Goal: Information Seeking & Learning: Check status

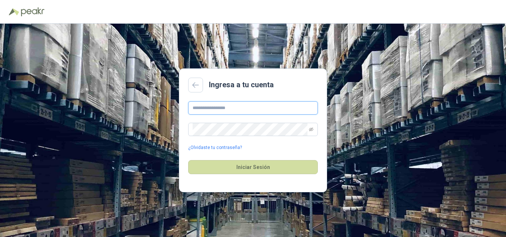
click at [226, 108] on input "text" at bounding box center [253, 108] width 130 height 13
type input "**********"
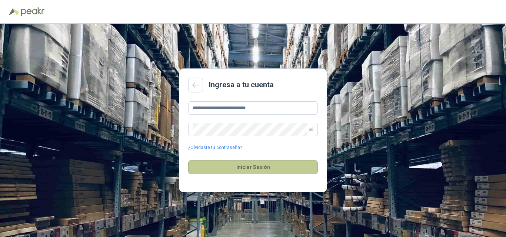
click at [255, 167] on button "Iniciar Sesión" at bounding box center [253, 167] width 130 height 14
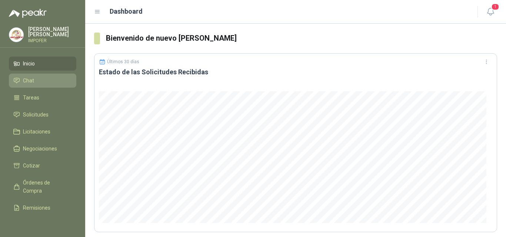
click at [29, 75] on link "Chat" at bounding box center [42, 81] width 67 height 14
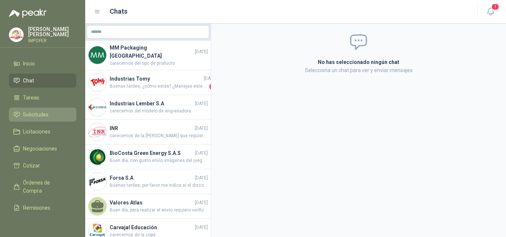
click at [33, 113] on span "Solicitudes" at bounding box center [36, 115] width 26 height 8
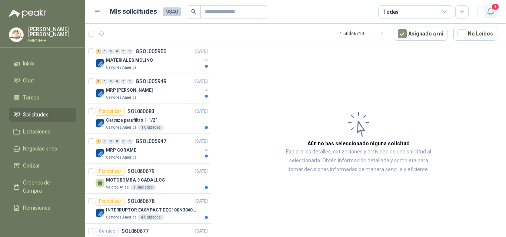
click at [492, 13] on icon "button" at bounding box center [490, 11] width 9 height 9
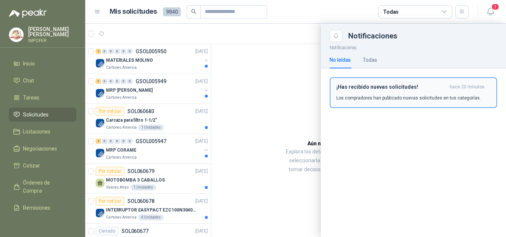
click at [396, 91] on div "¡Has recibido nuevas solicitudes! hace 20 minutos Los compradores han publicado…" at bounding box center [413, 92] width 154 height 17
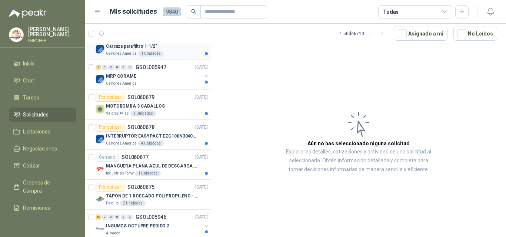
scroll to position [111, 0]
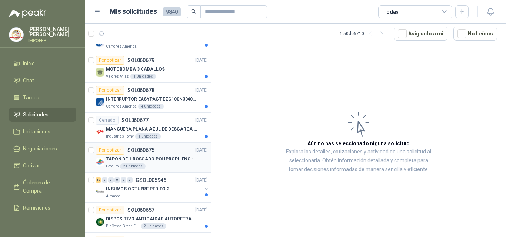
click at [129, 156] on p "TAPON DE 1 ROSCADO POLIPROPILENO - HEMBRA NPT" at bounding box center [152, 159] width 92 height 7
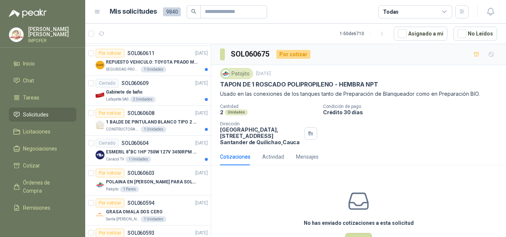
scroll to position [667, 0]
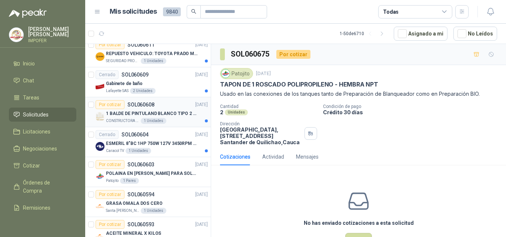
click at [130, 119] on p "CONSTRUCTORA GRUPO FIP" at bounding box center [122, 121] width 33 height 6
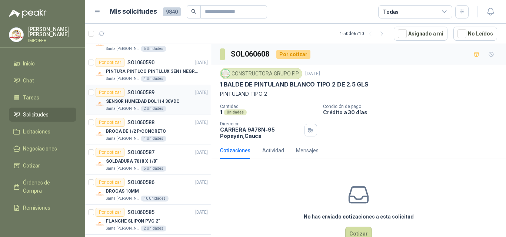
scroll to position [926, 0]
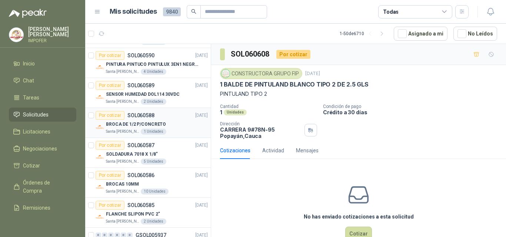
click at [134, 124] on p "BROCA DE 1/2 P/CONCRETO" at bounding box center [136, 124] width 60 height 7
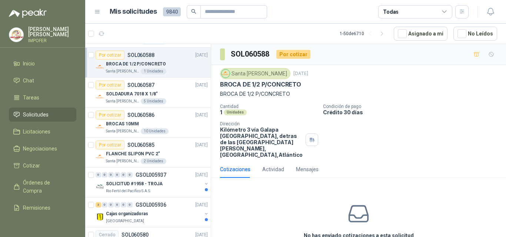
scroll to position [1000, 0]
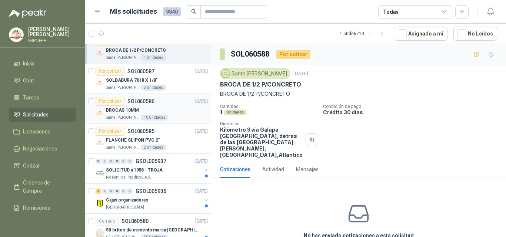
click at [132, 107] on p "BROCAS 10MM" at bounding box center [122, 110] width 33 height 7
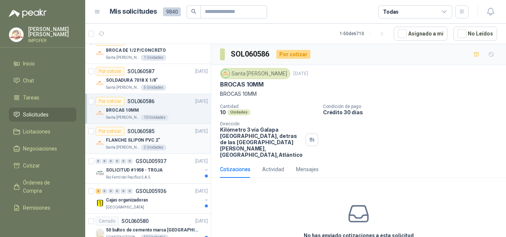
click at [119, 139] on p "FLANCHE SLIPON PVC 2"" at bounding box center [133, 140] width 54 height 7
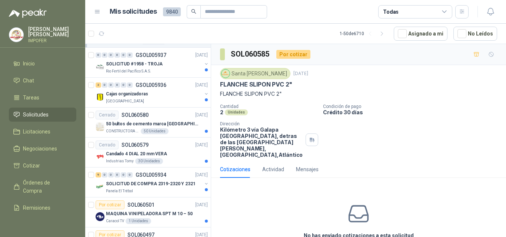
scroll to position [1111, 0]
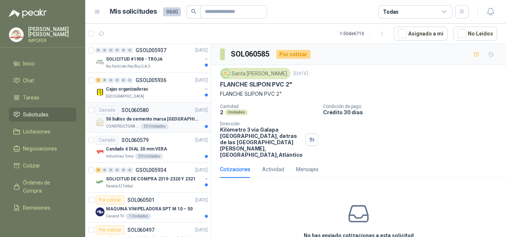
click at [126, 122] on p "50 bultos de cemento marca [GEOGRAPHIC_DATA][PERSON_NAME]" at bounding box center [152, 119] width 92 height 7
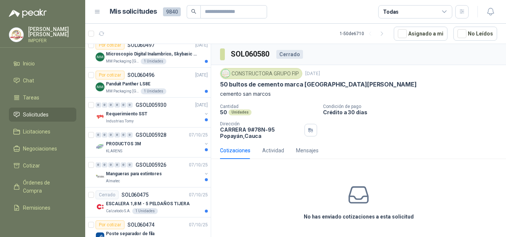
scroll to position [1321, 0]
